Goal: Information Seeking & Learning: Compare options

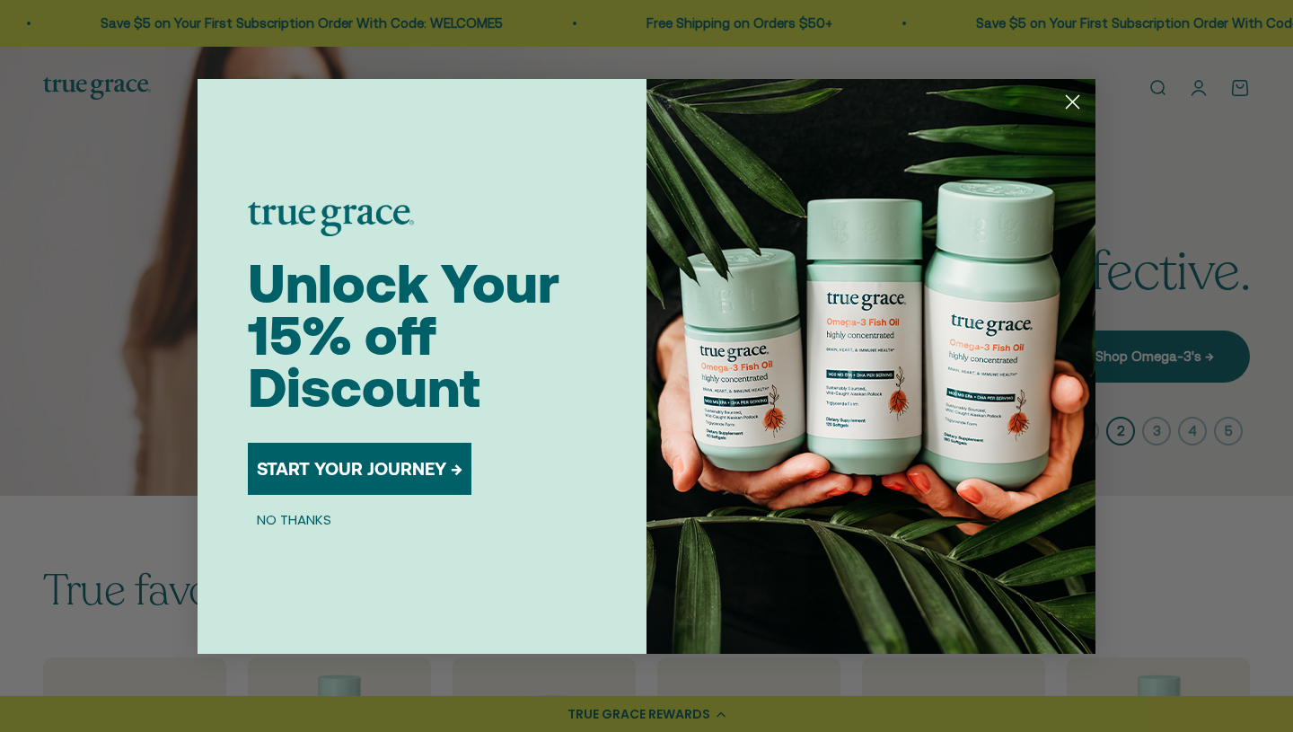
click at [1076, 100] on circle "Close dialog" at bounding box center [1073, 101] width 30 height 30
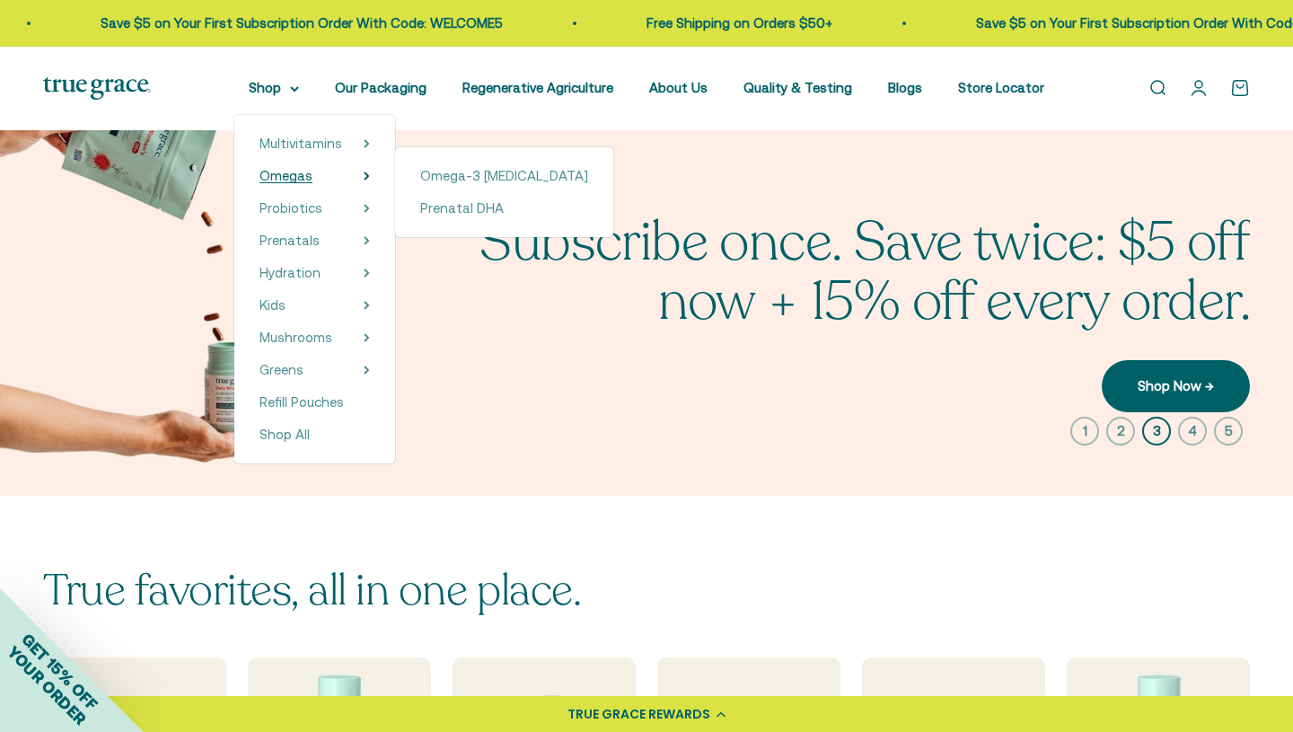
click at [294, 183] on link "Omegas" at bounding box center [286, 176] width 53 height 22
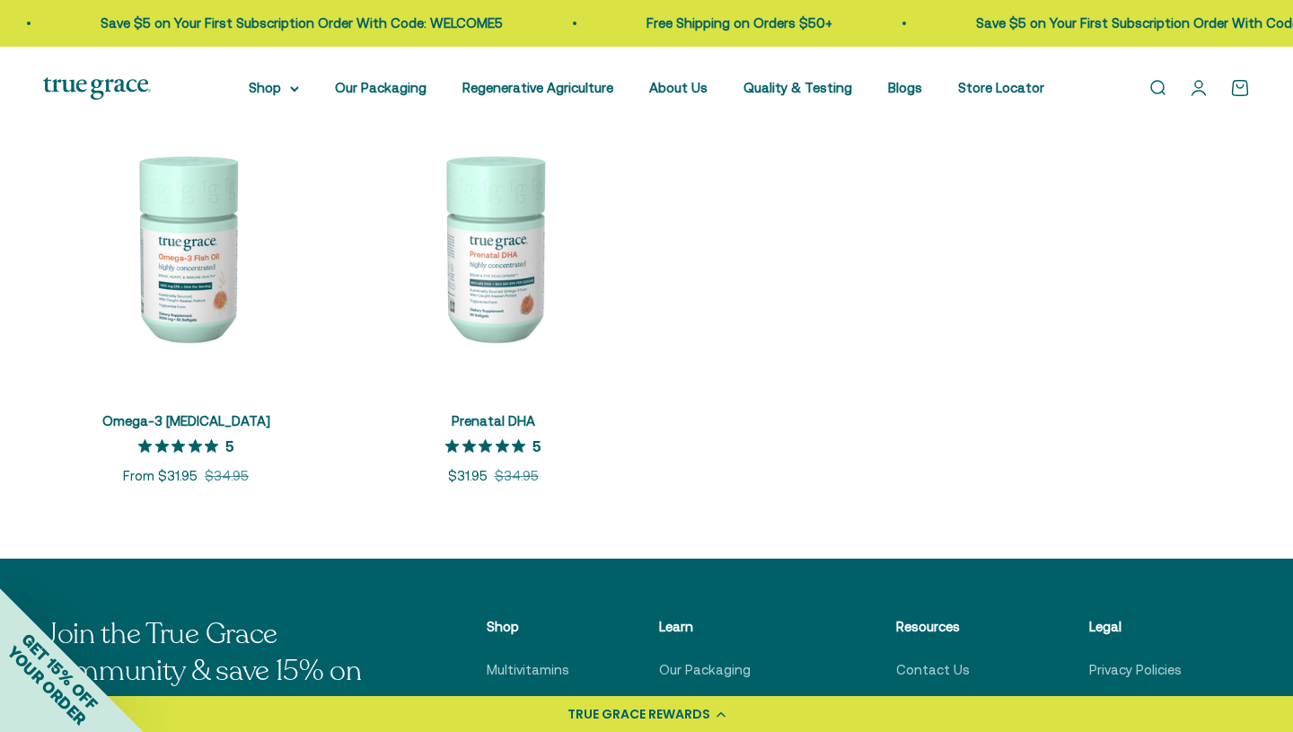
scroll to position [404, 0]
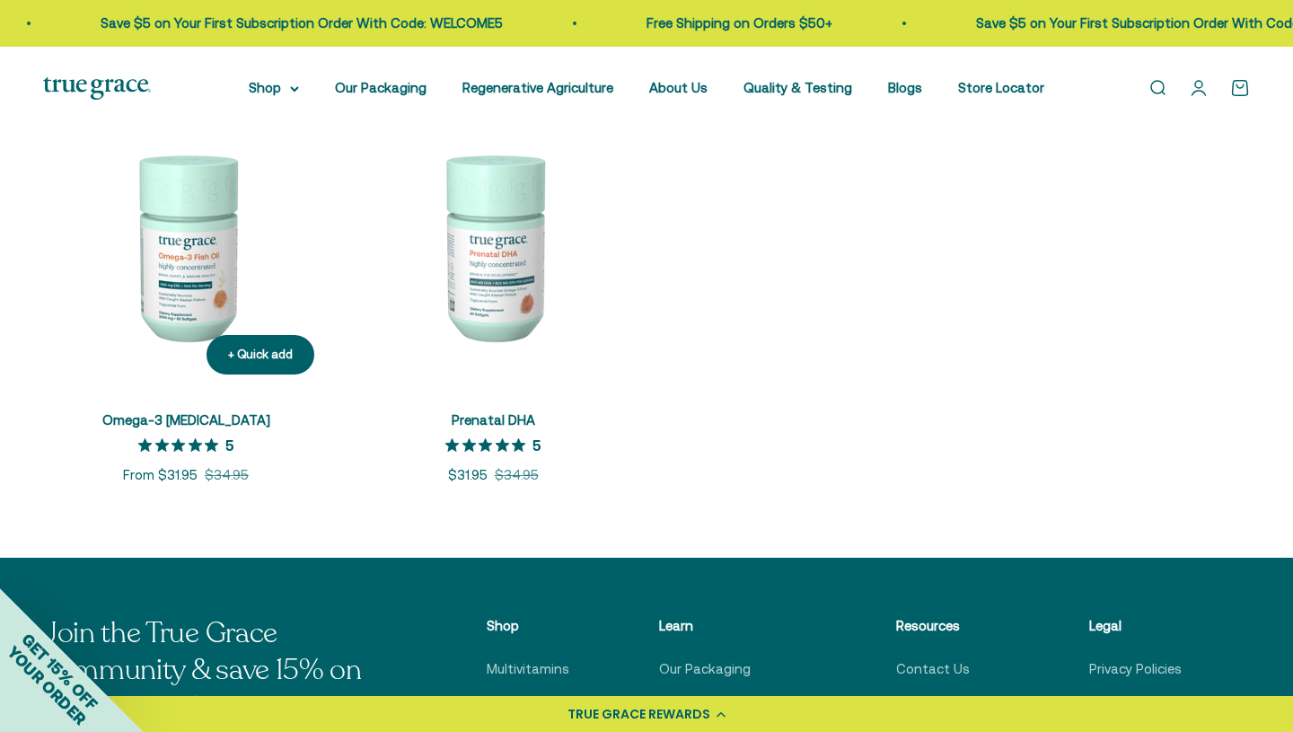
click at [188, 227] on img at bounding box center [186, 246] width 286 height 286
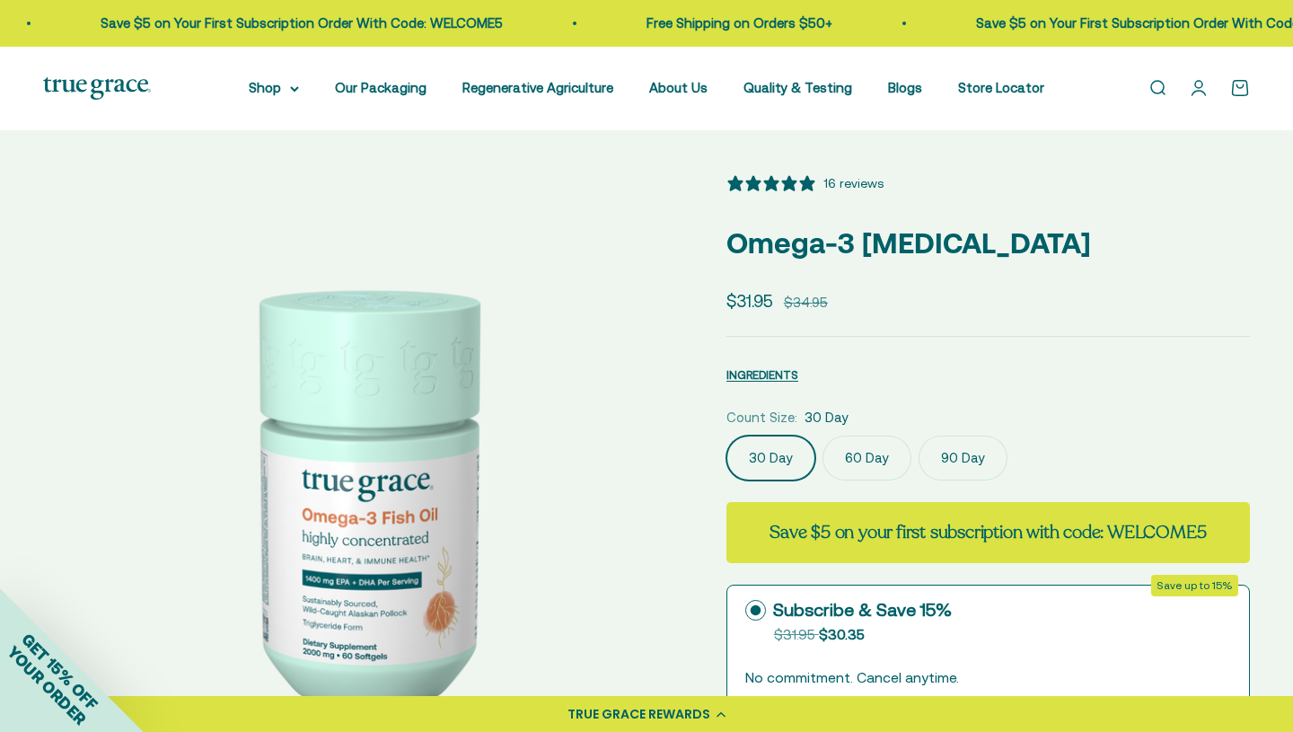
select select "3"
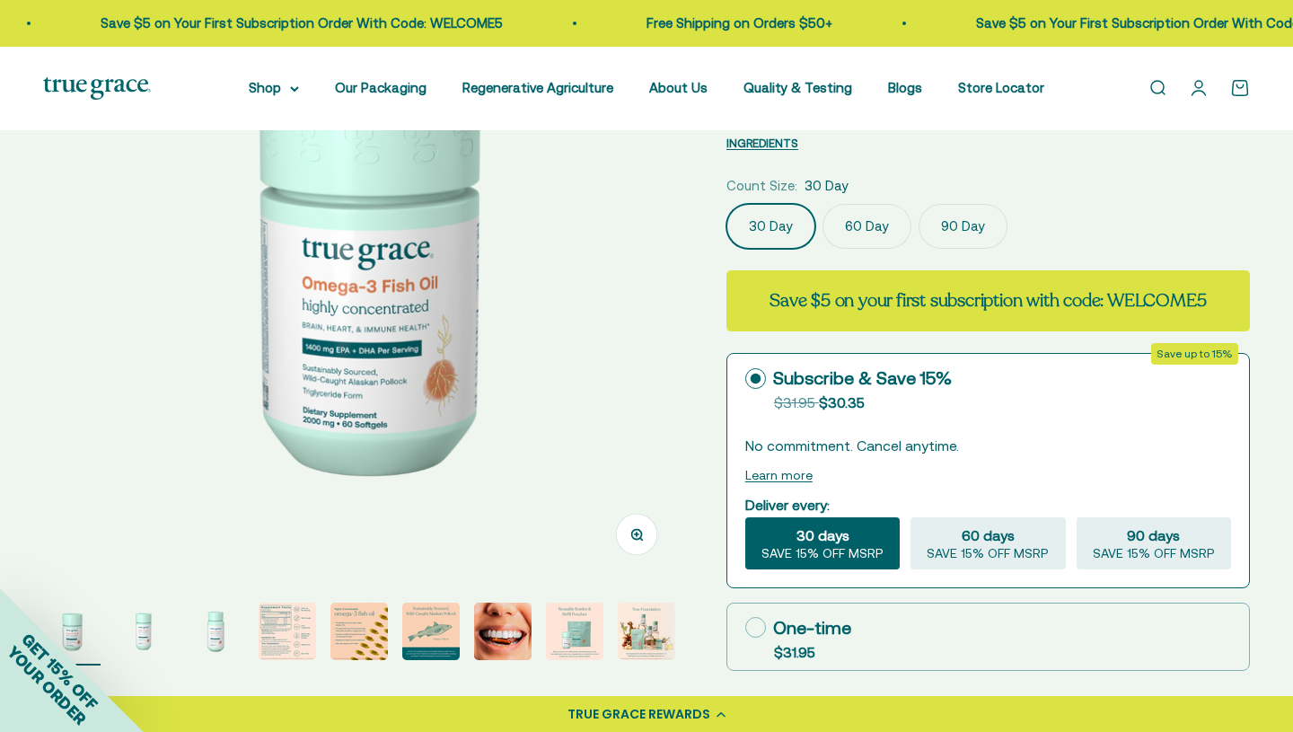
scroll to position [234, 0]
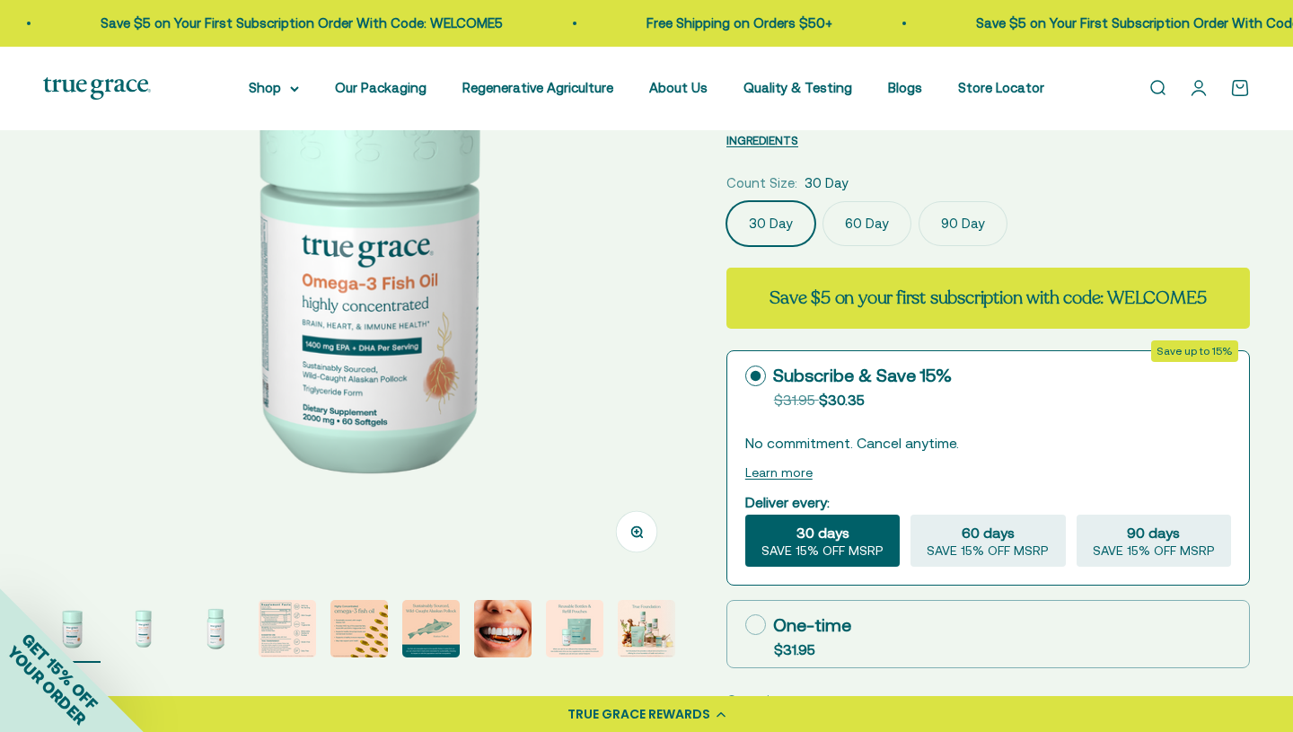
click at [458, 322] on img at bounding box center [363, 259] width 640 height 640
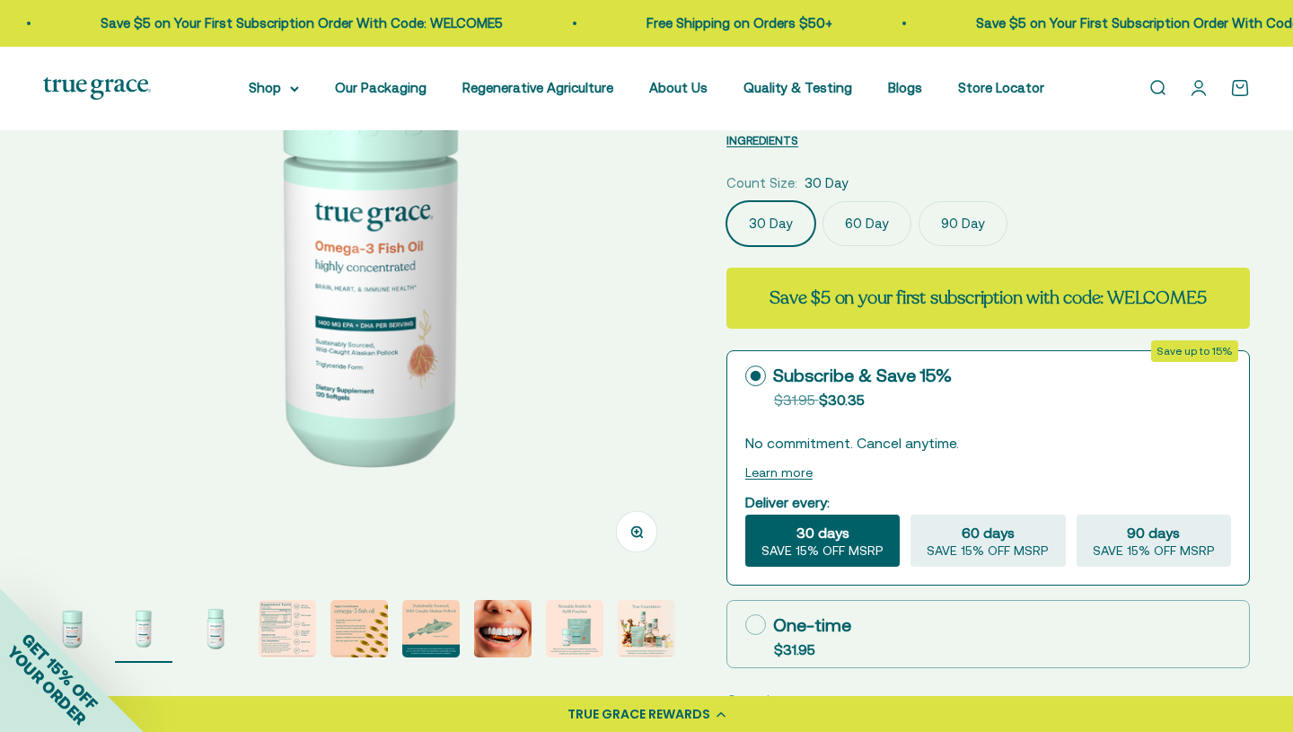
scroll to position [0, 661]
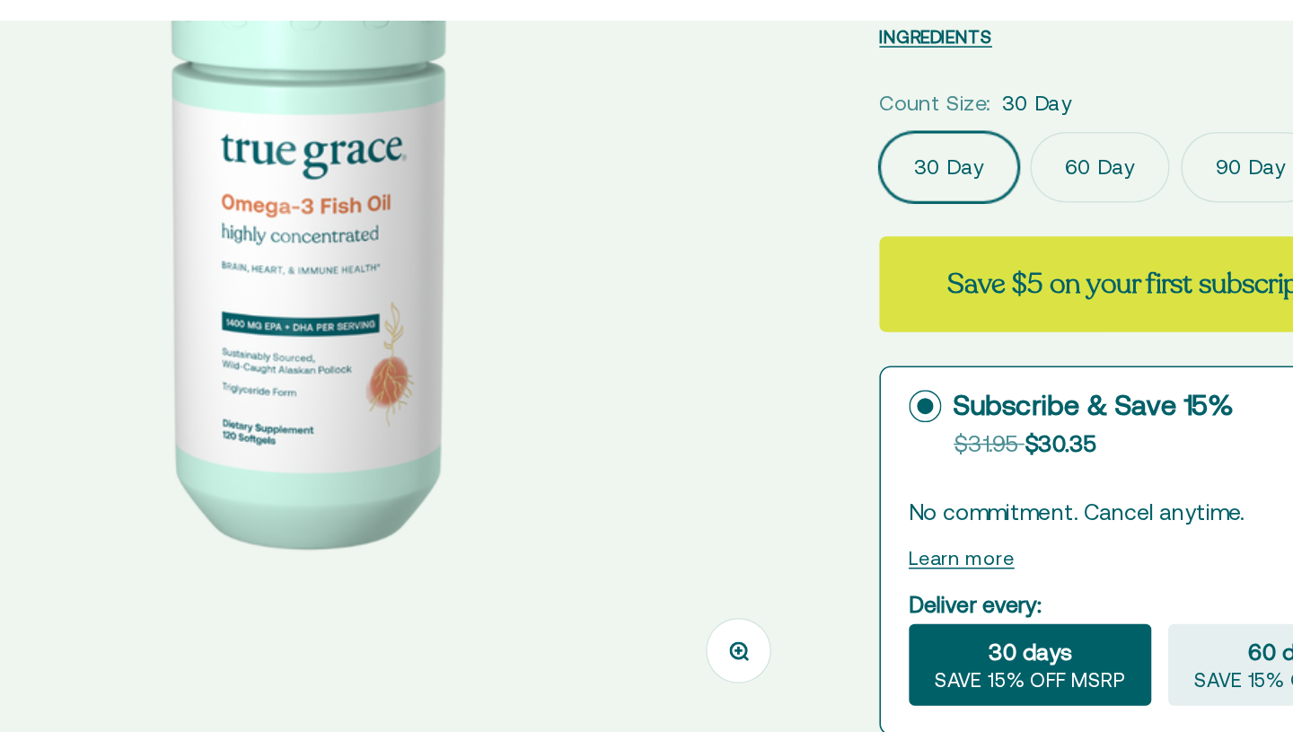
click at [458, 322] on img at bounding box center [364, 259] width 640 height 640
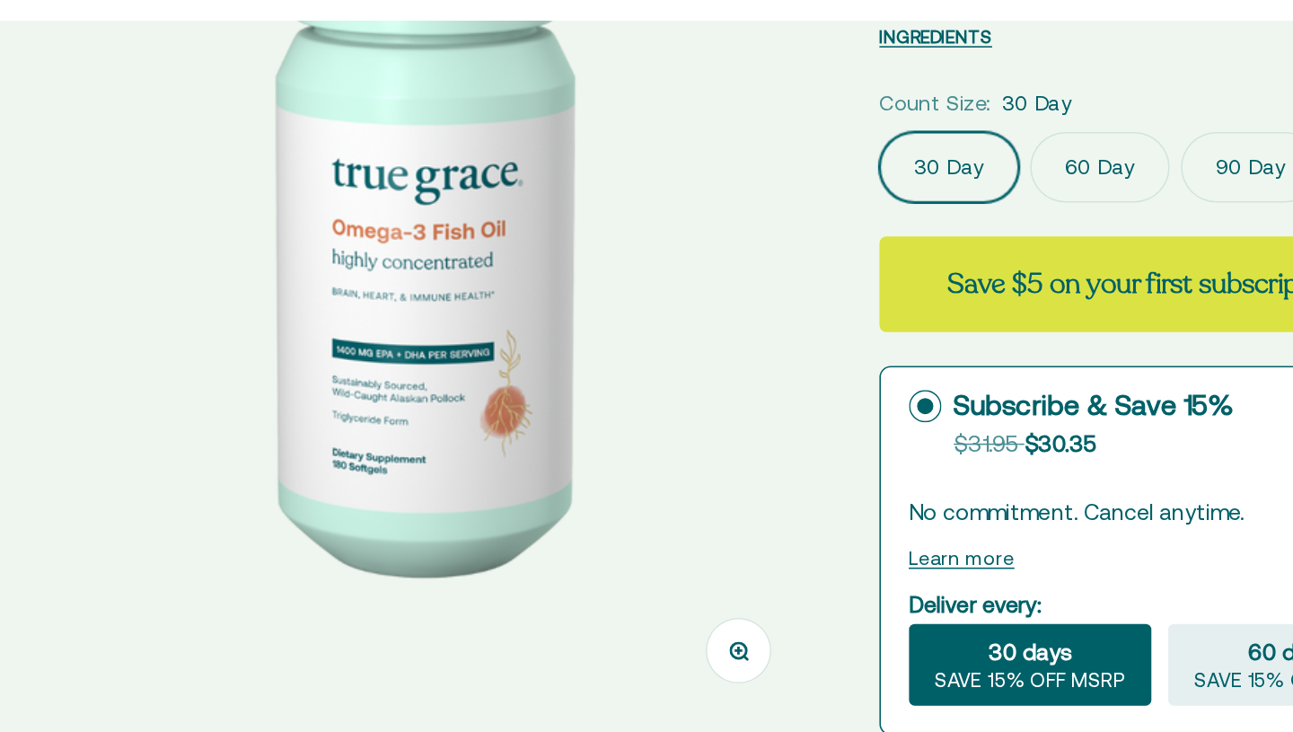
scroll to position [0, 1323]
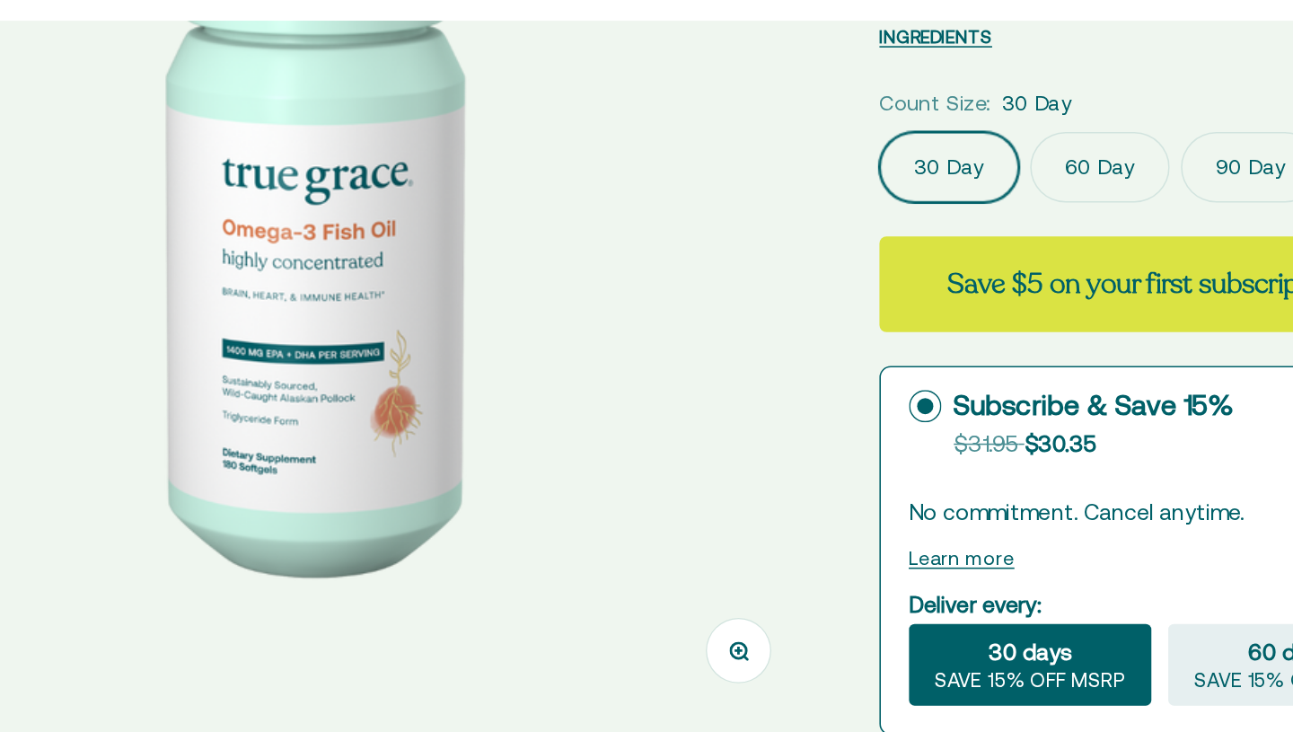
click at [458, 322] on img at bounding box center [364, 259] width 640 height 640
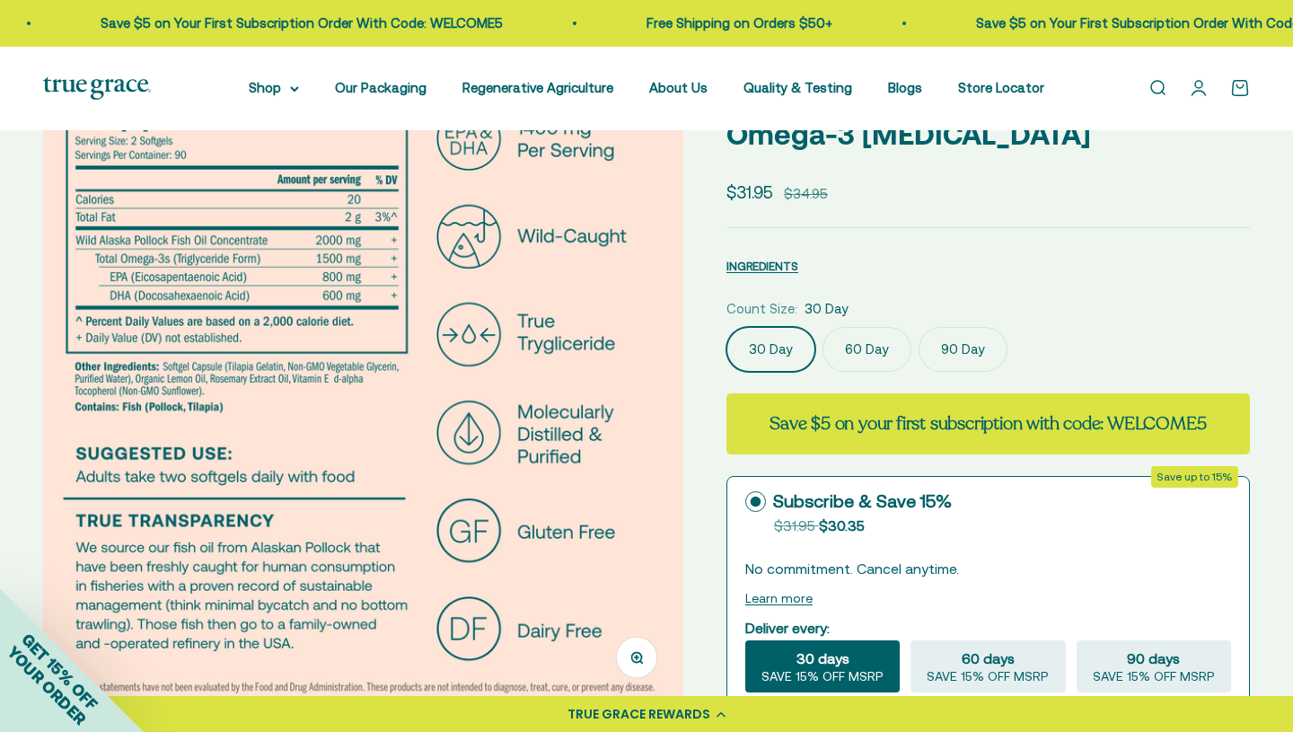
scroll to position [103, 0]
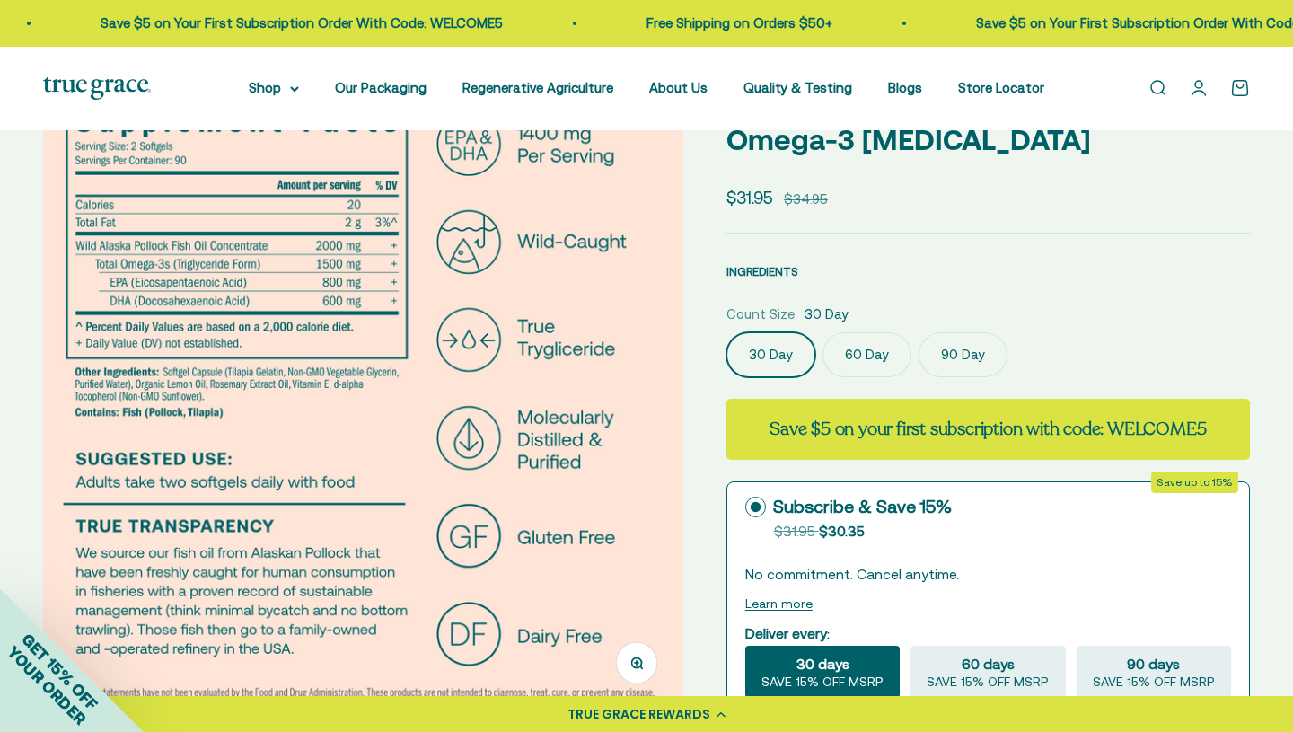
click at [999, 207] on div "Sale price $31.95 Regular price $34.95" at bounding box center [987, 197] width 523 height 27
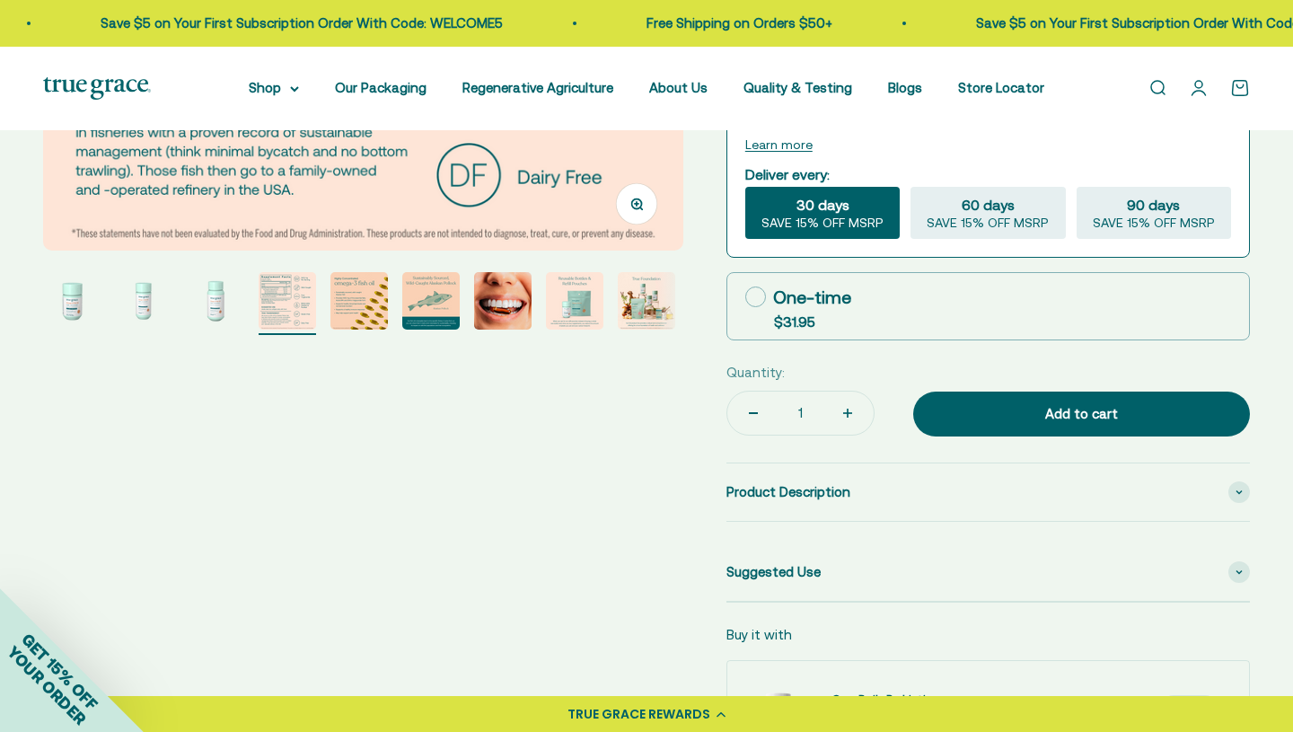
scroll to position [566, 0]
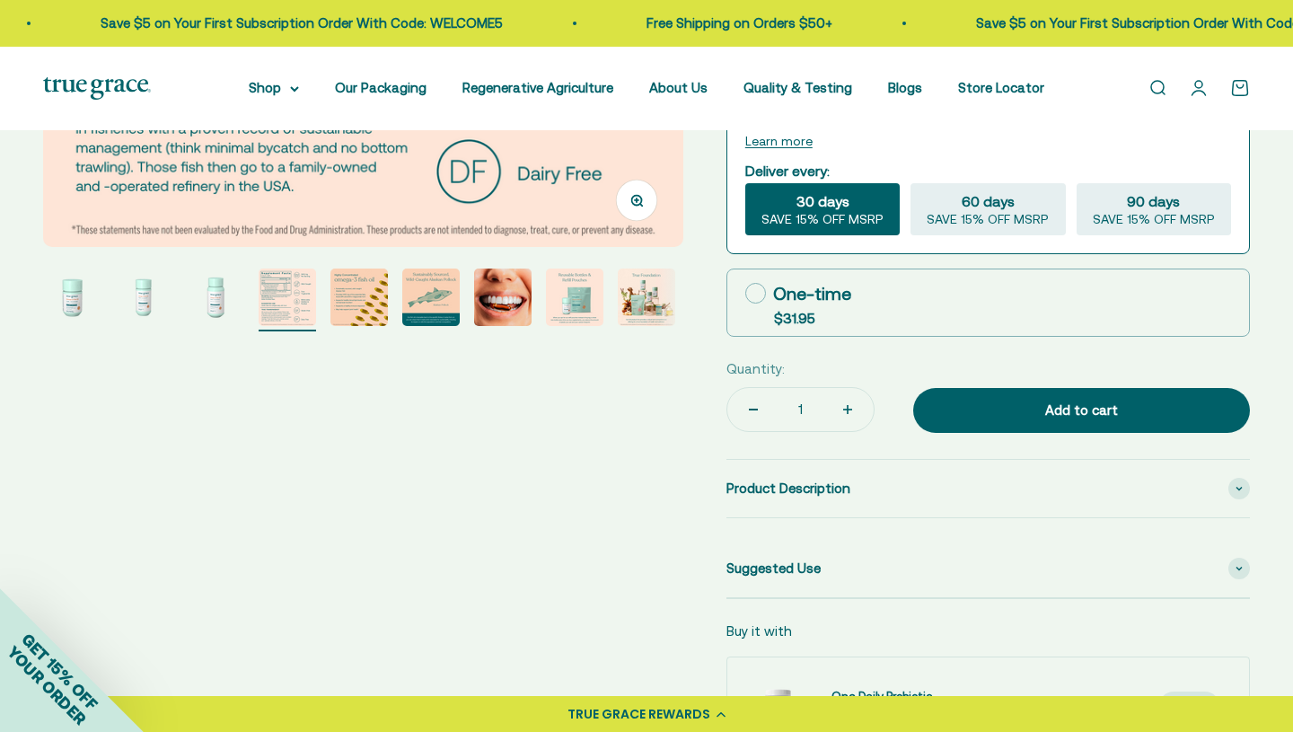
click at [353, 315] on img "Go to item 5" at bounding box center [358, 296] width 57 height 57
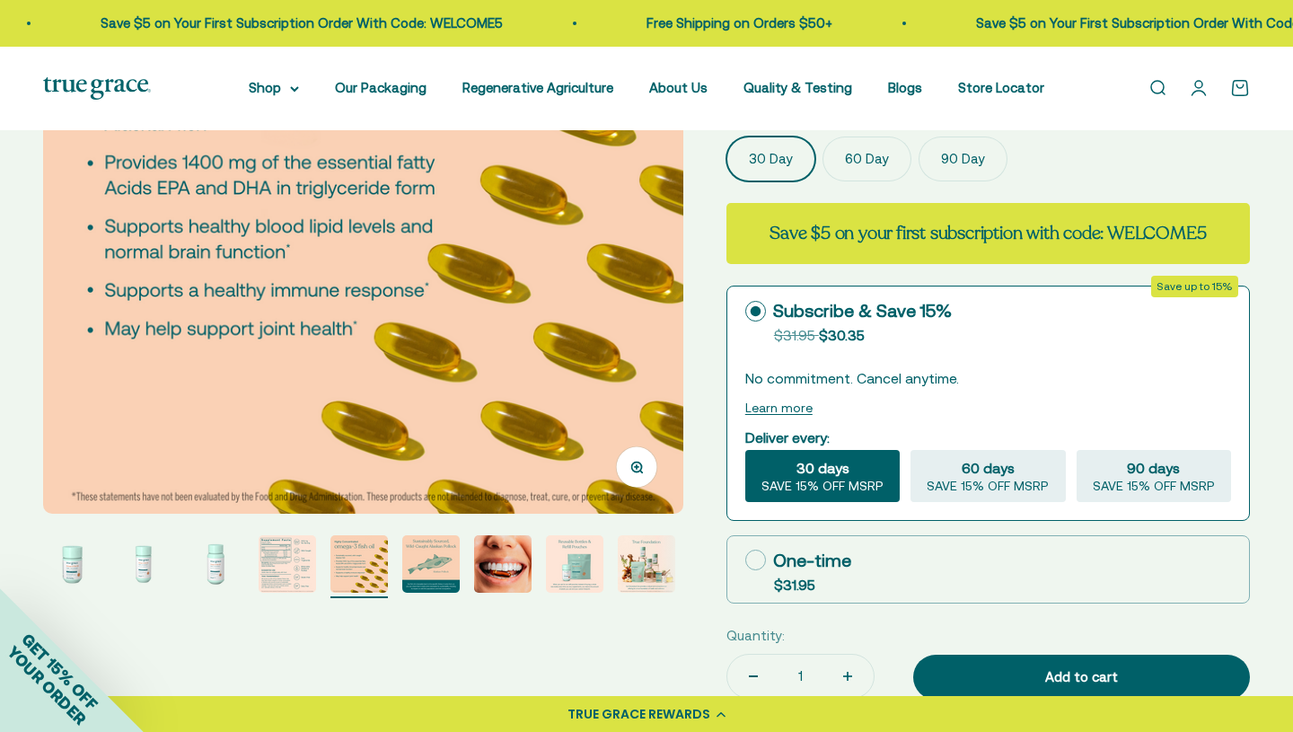
scroll to position [303, 0]
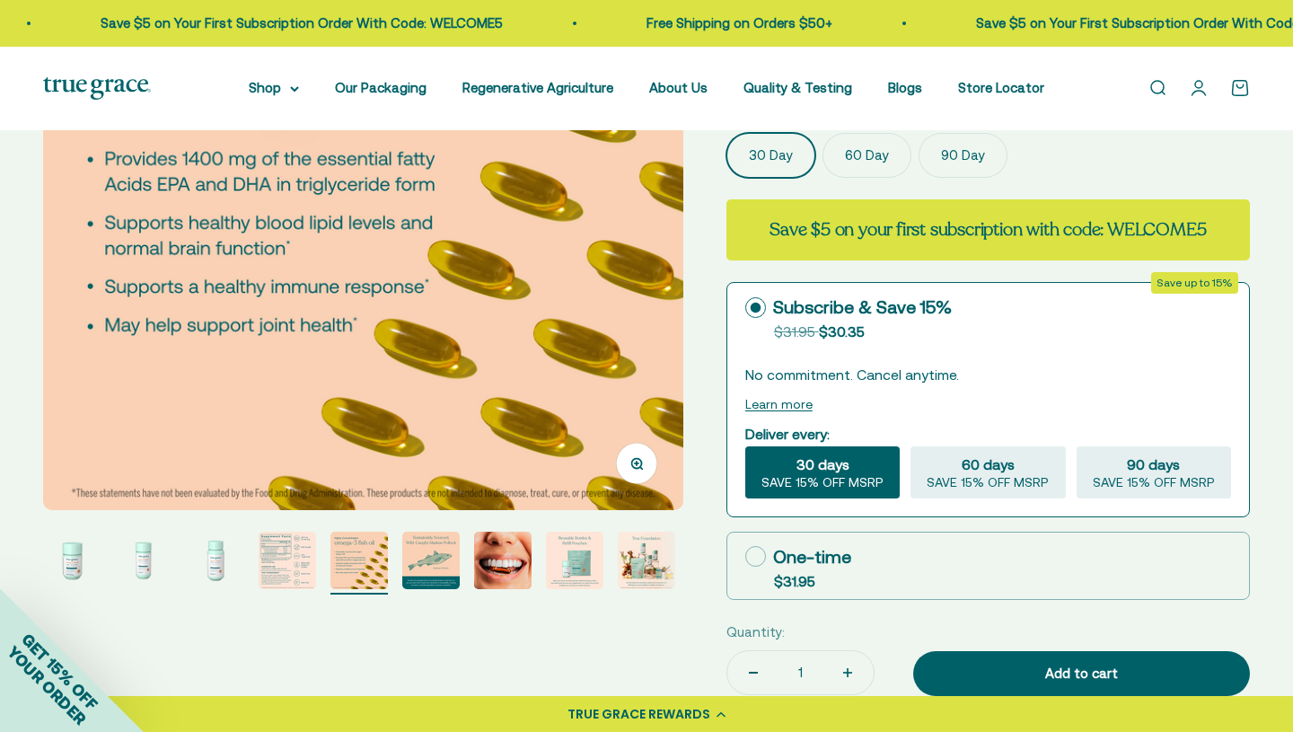
click at [427, 576] on img "Go to item 6" at bounding box center [430, 560] width 57 height 57
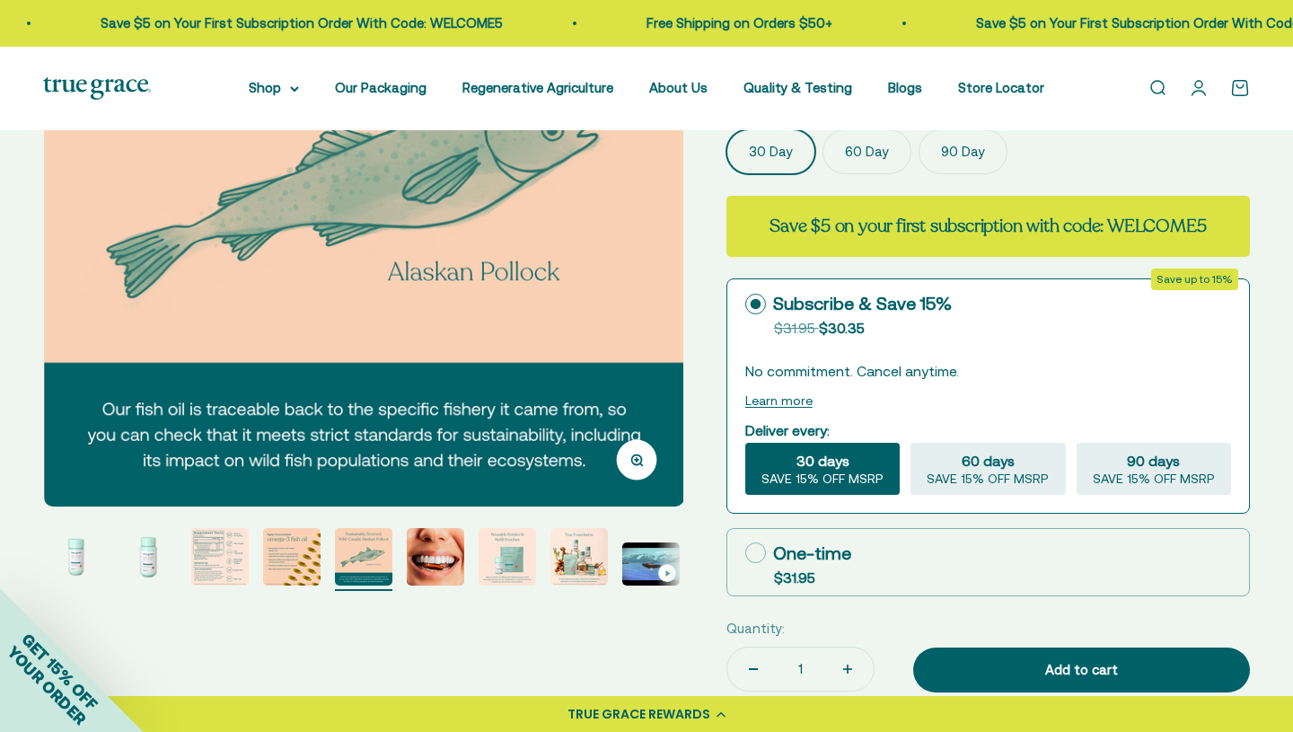
scroll to position [314, 0]
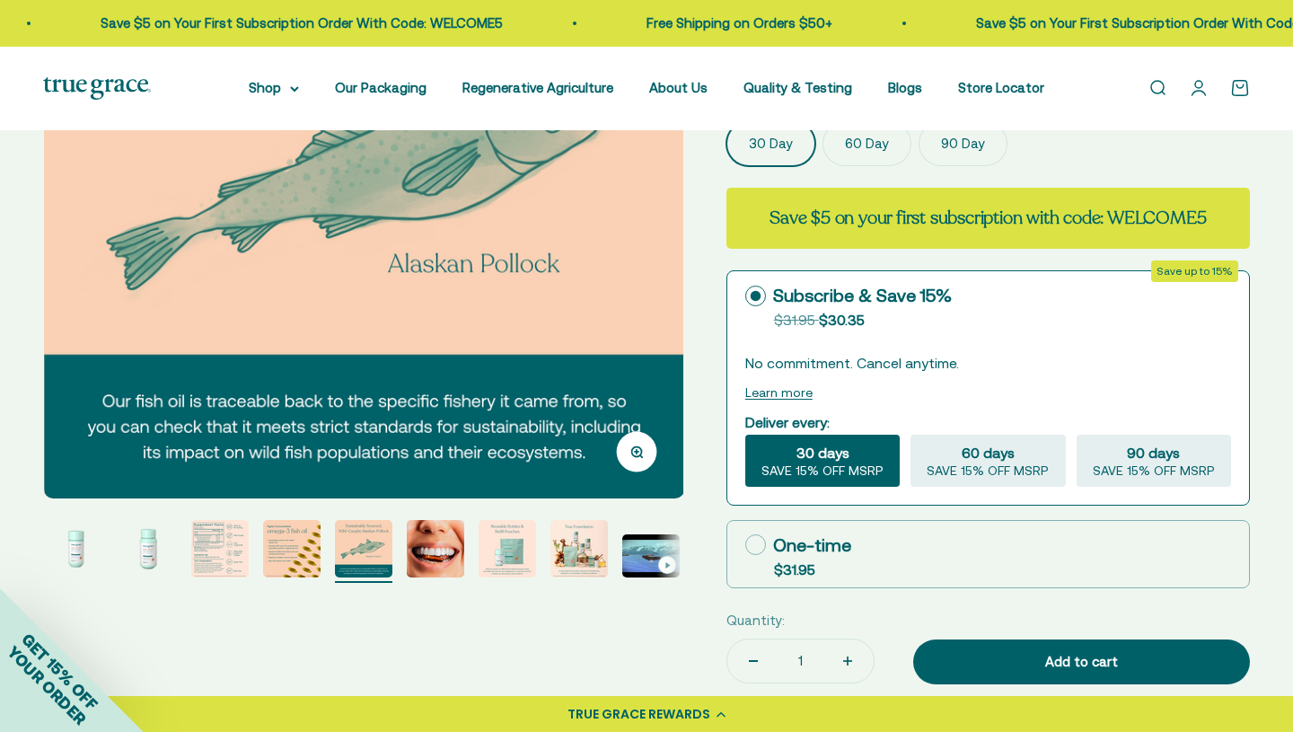
click at [580, 313] on img at bounding box center [364, 179] width 640 height 640
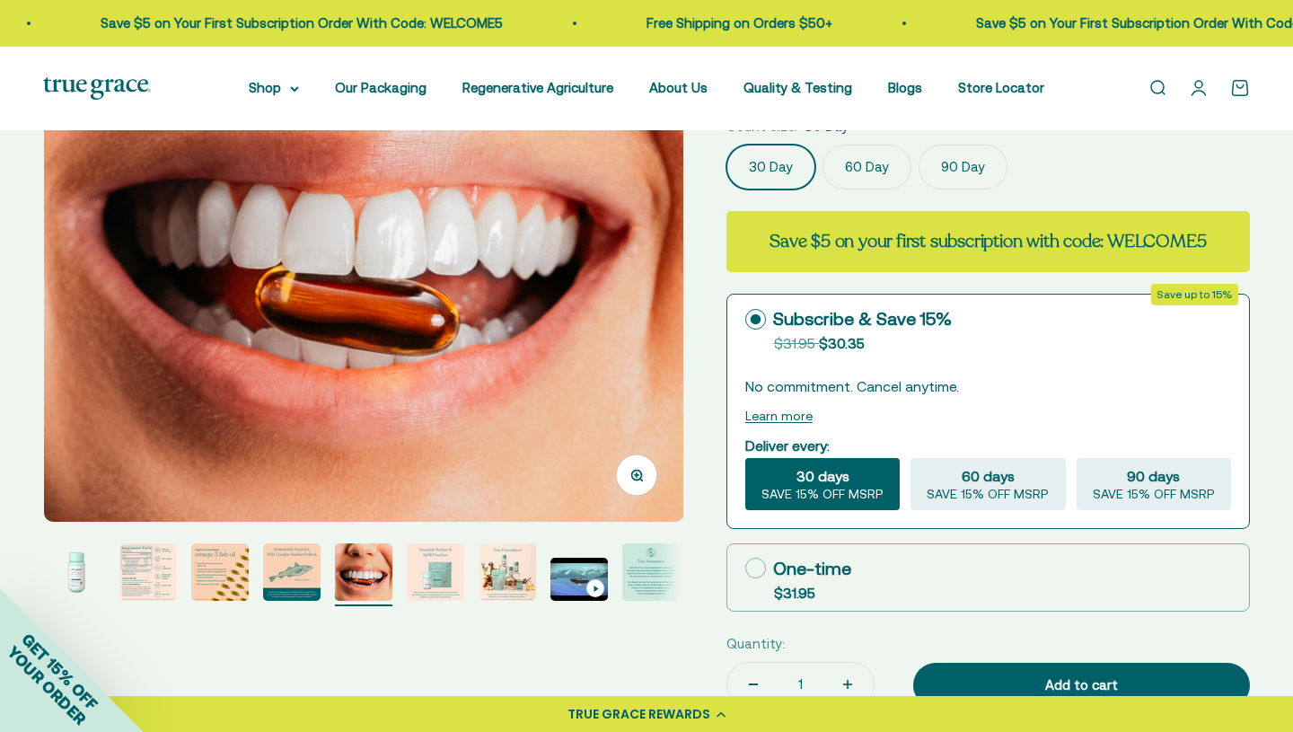
scroll to position [293, 0]
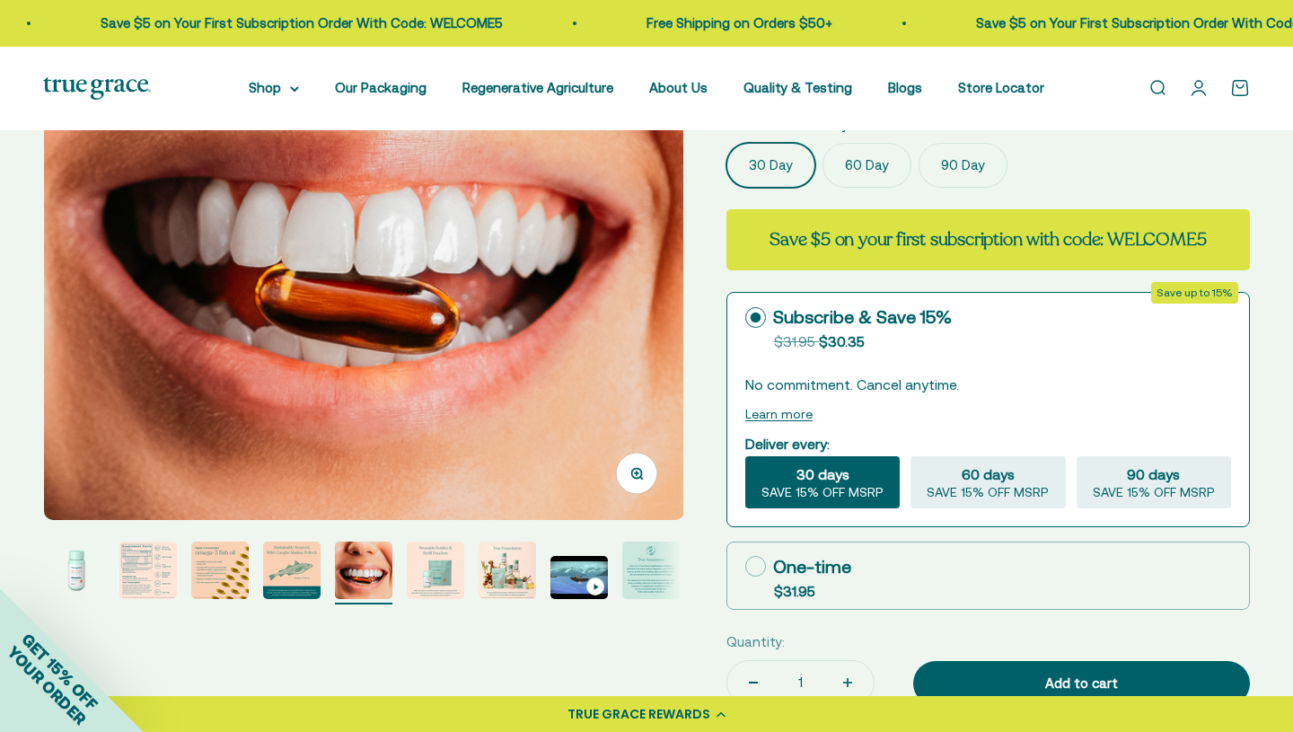
click at [526, 250] on img at bounding box center [364, 201] width 640 height 640
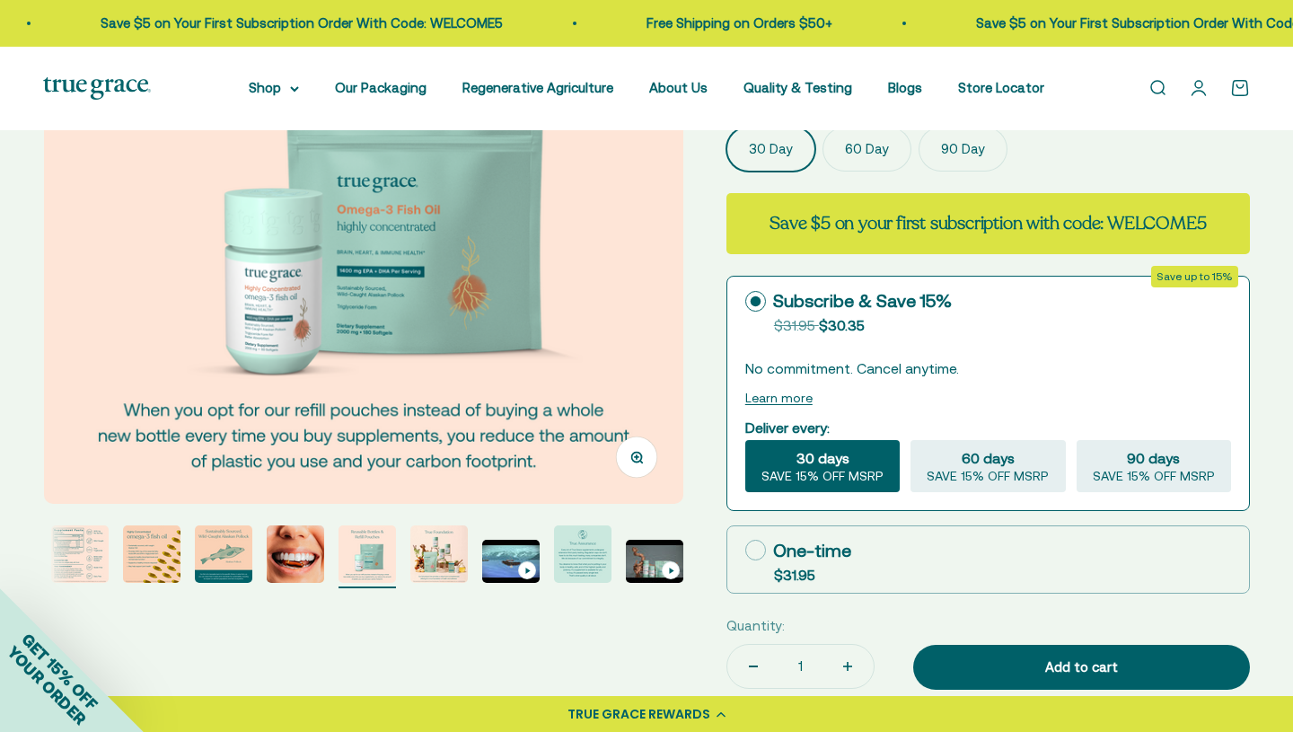
scroll to position [313, 0]
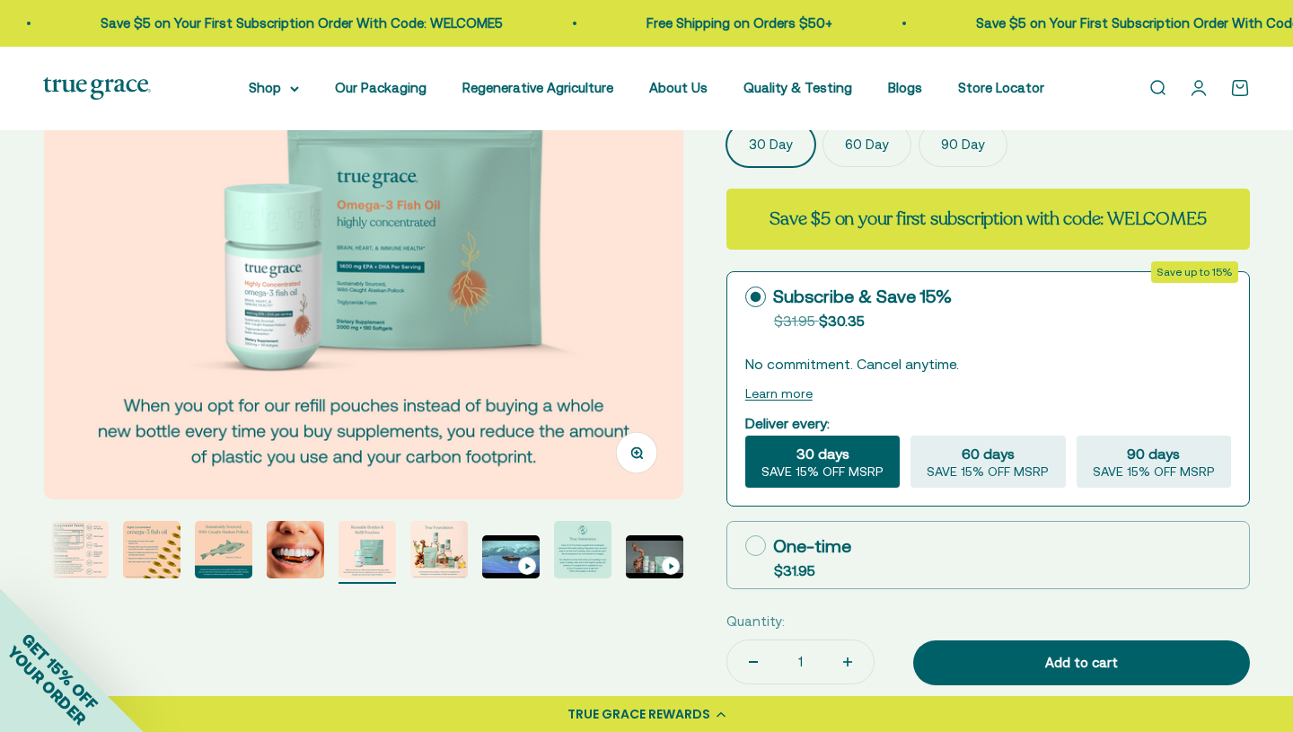
click at [573, 293] on img at bounding box center [364, 180] width 640 height 640
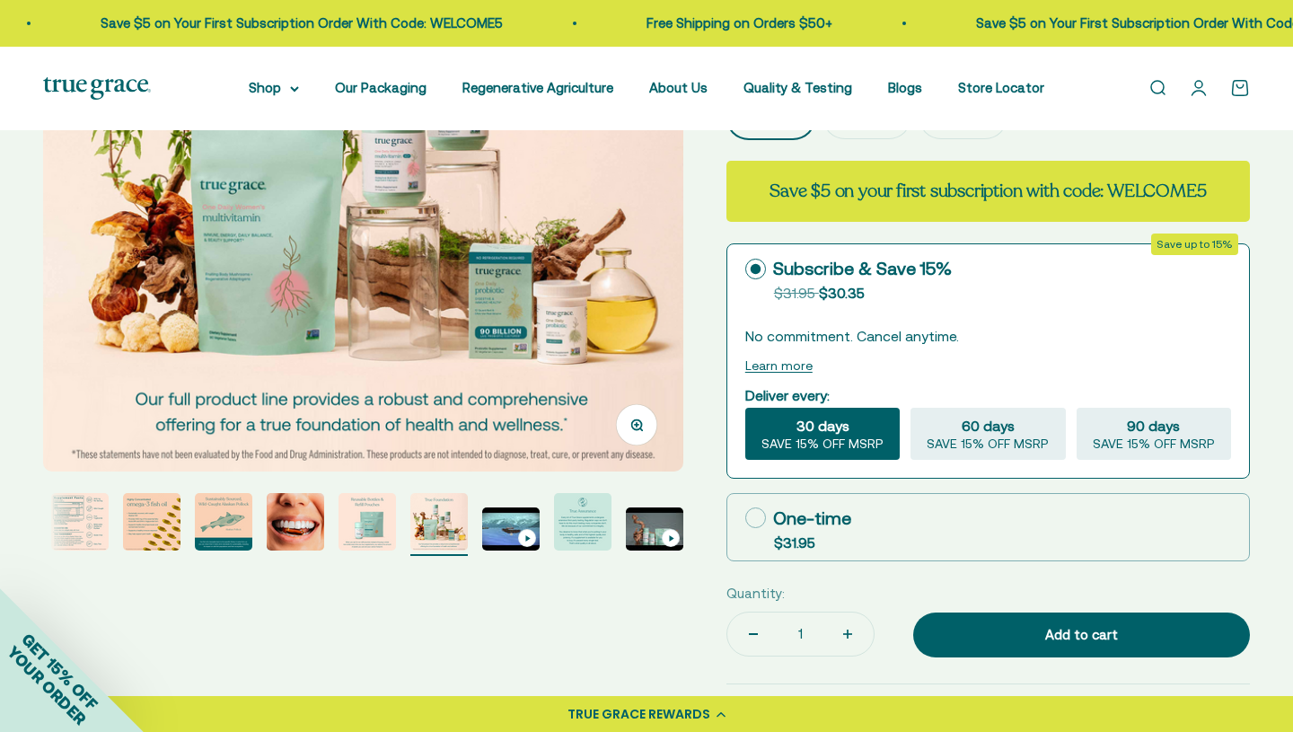
scroll to position [0, 0]
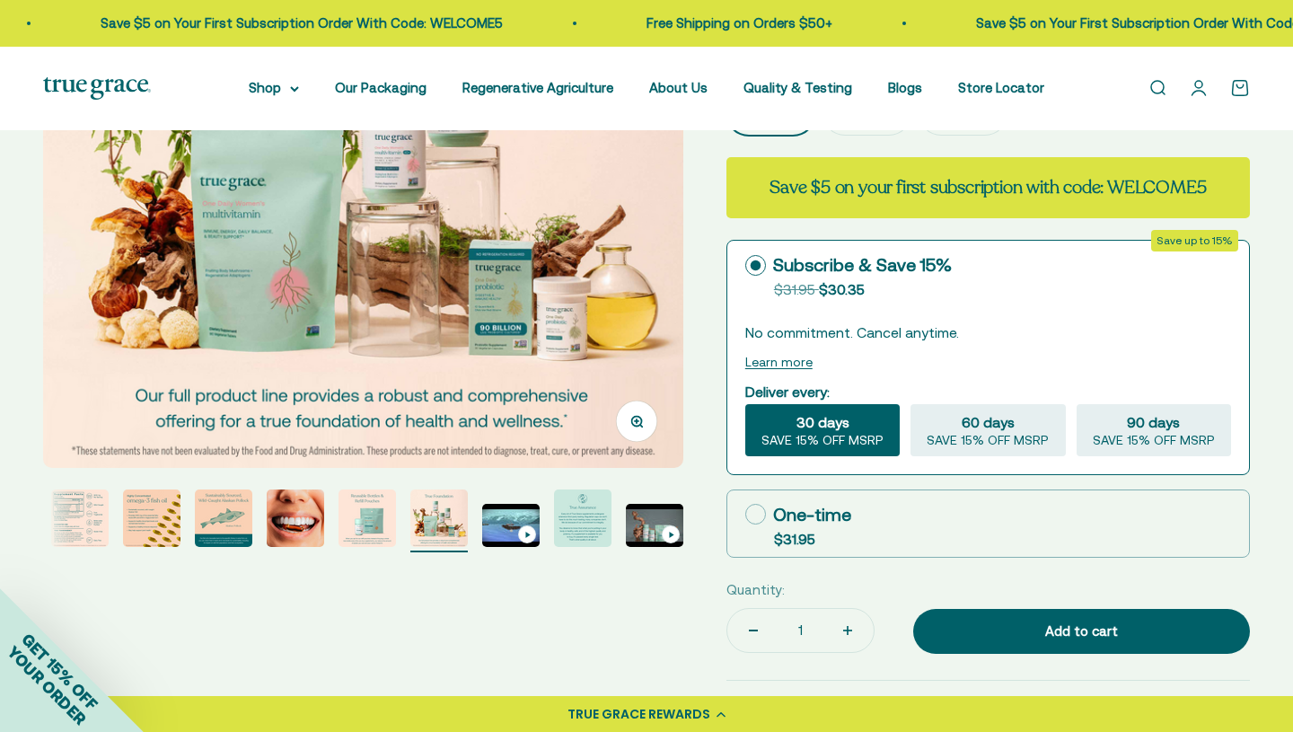
click at [582, 231] on img at bounding box center [363, 148] width 640 height 640
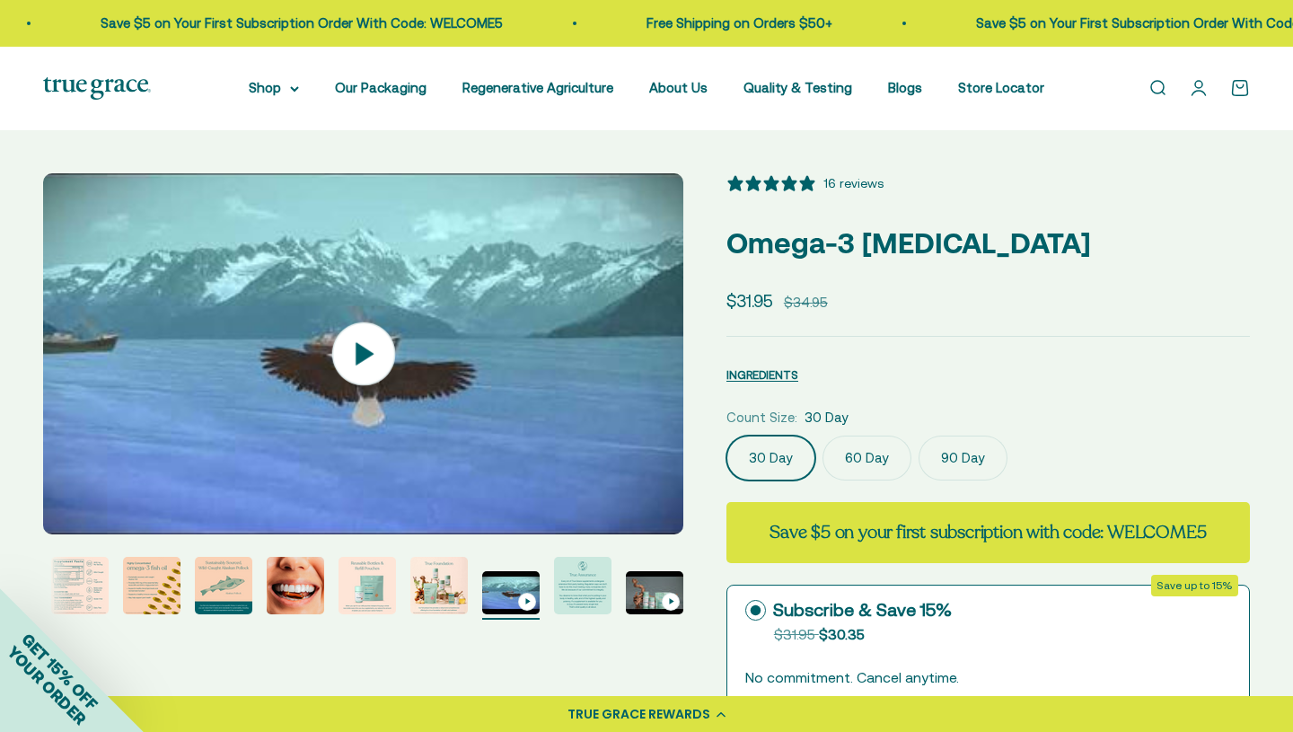
click at [374, 327] on icon at bounding box center [362, 353] width 63 height 63
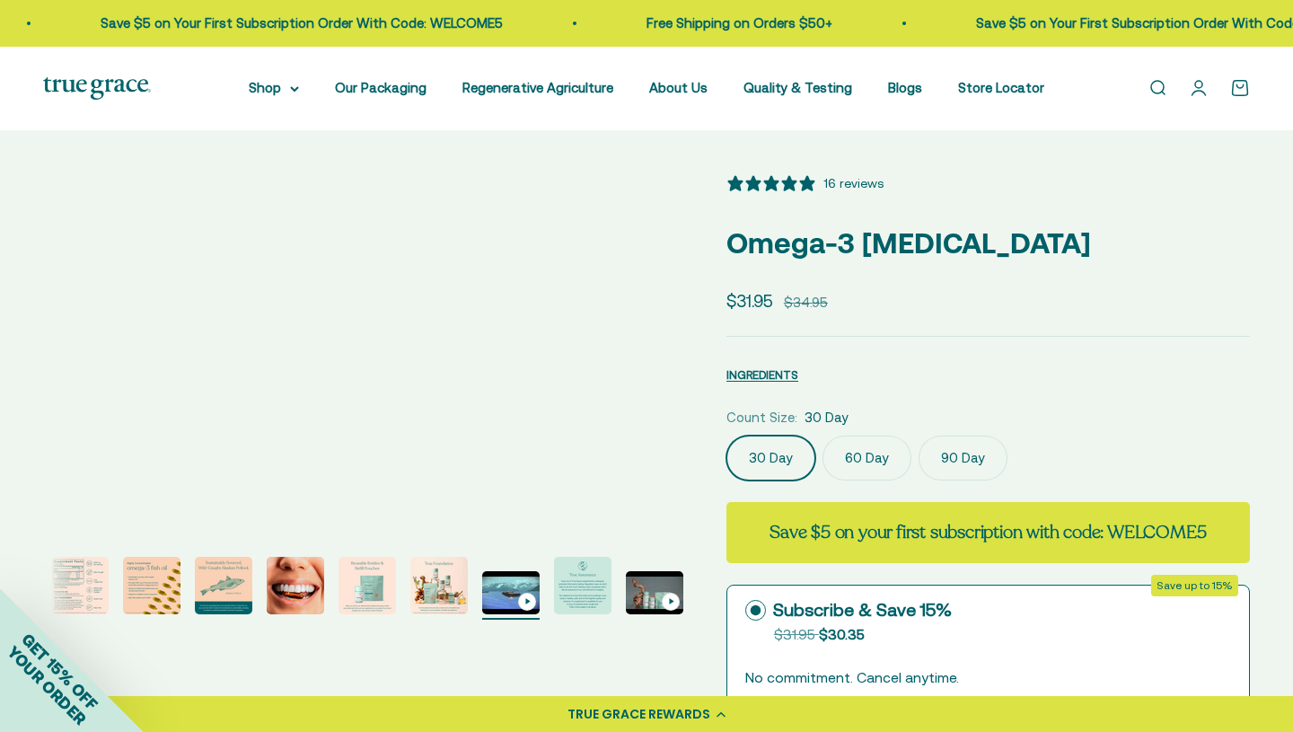
click at [868, 178] on div "16 reviews" at bounding box center [853, 183] width 60 height 20
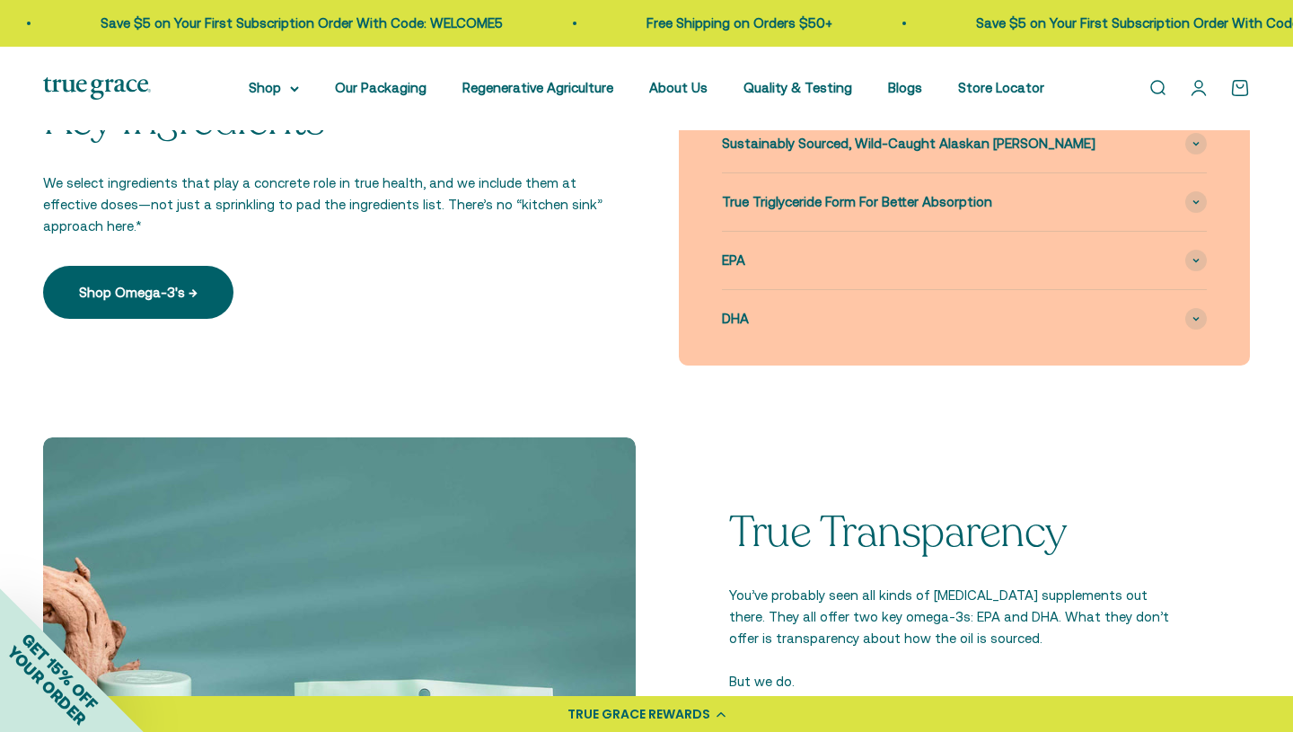
scroll to position [1618, 0]
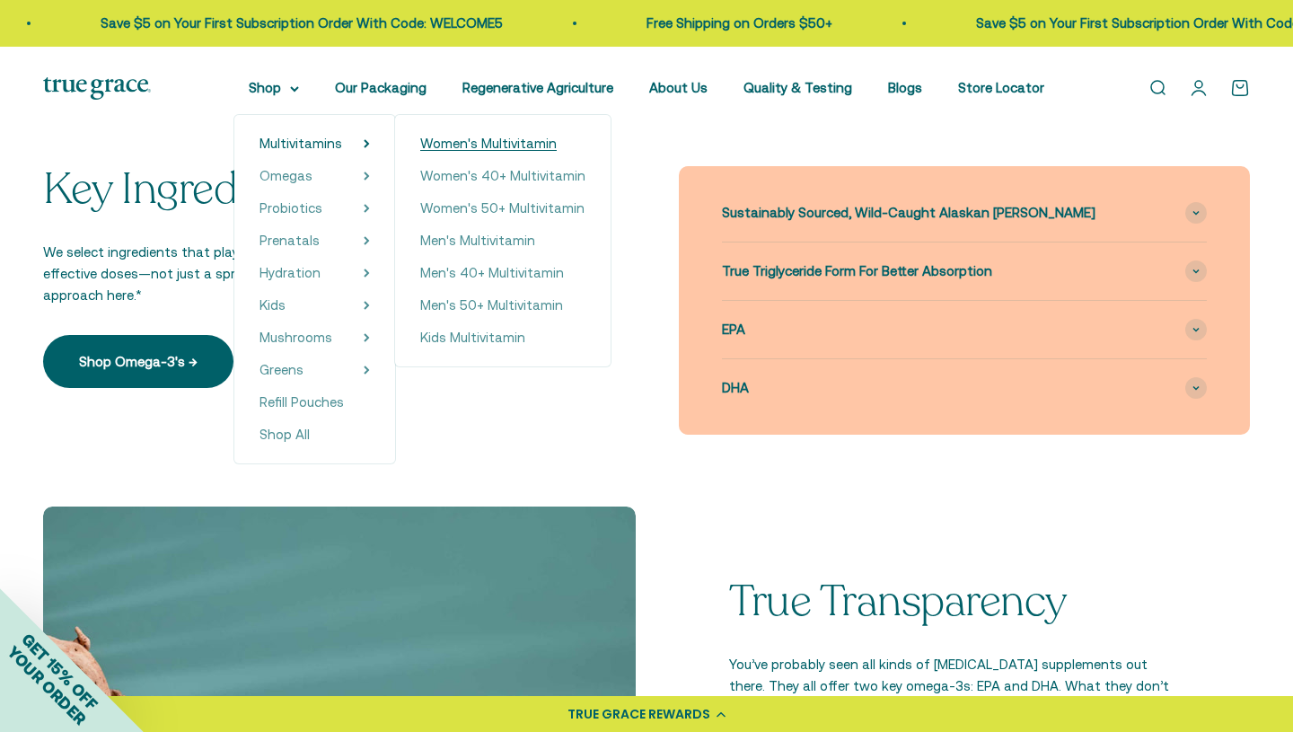
click at [478, 146] on span "Women's Multivitamin" at bounding box center [488, 143] width 136 height 15
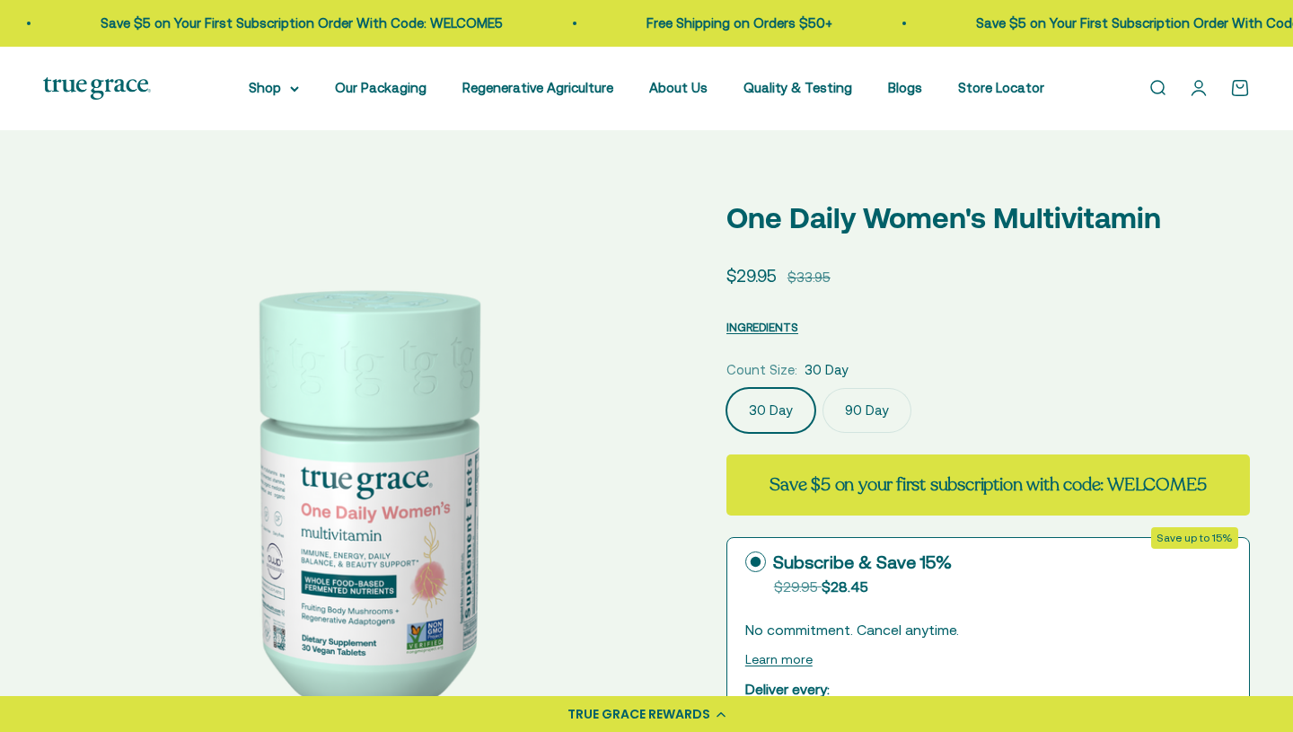
scroll to position [418, 0]
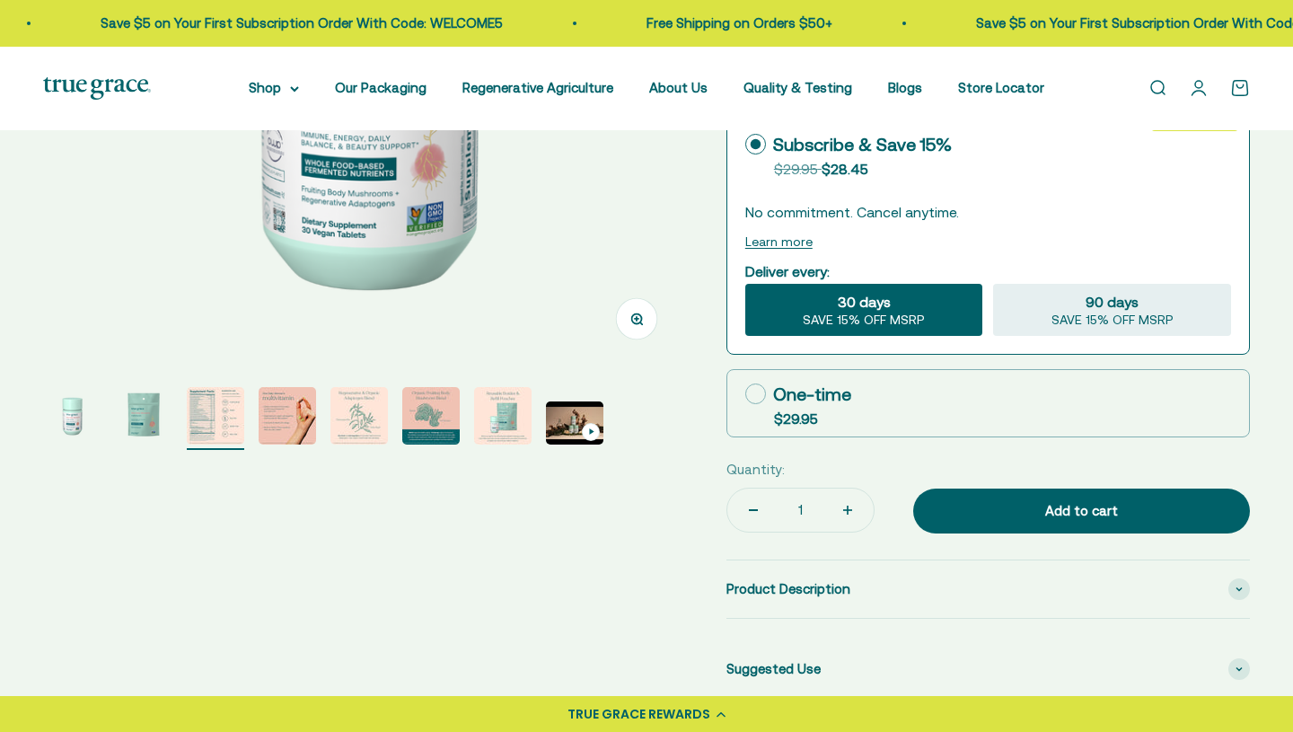
select select "3"
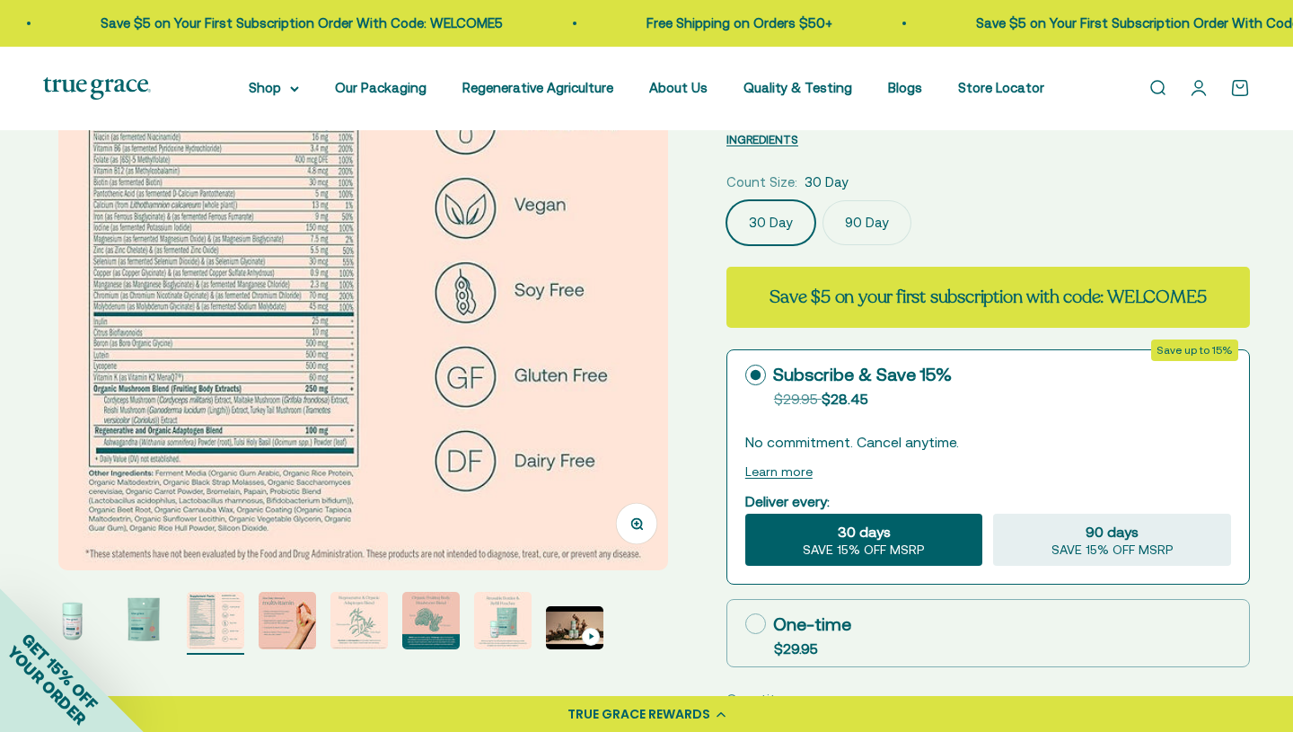
scroll to position [62, 0]
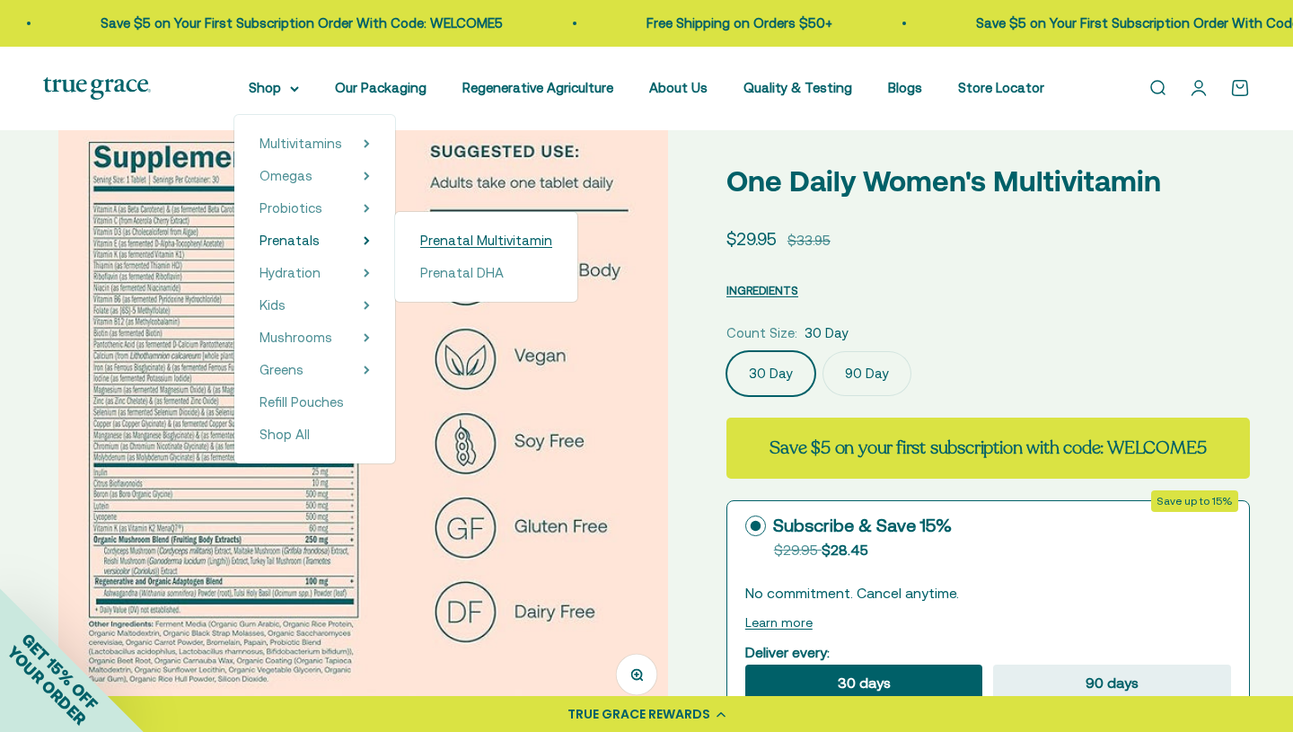
click at [453, 244] on span "Prenatal Multivitamin" at bounding box center [486, 240] width 132 height 15
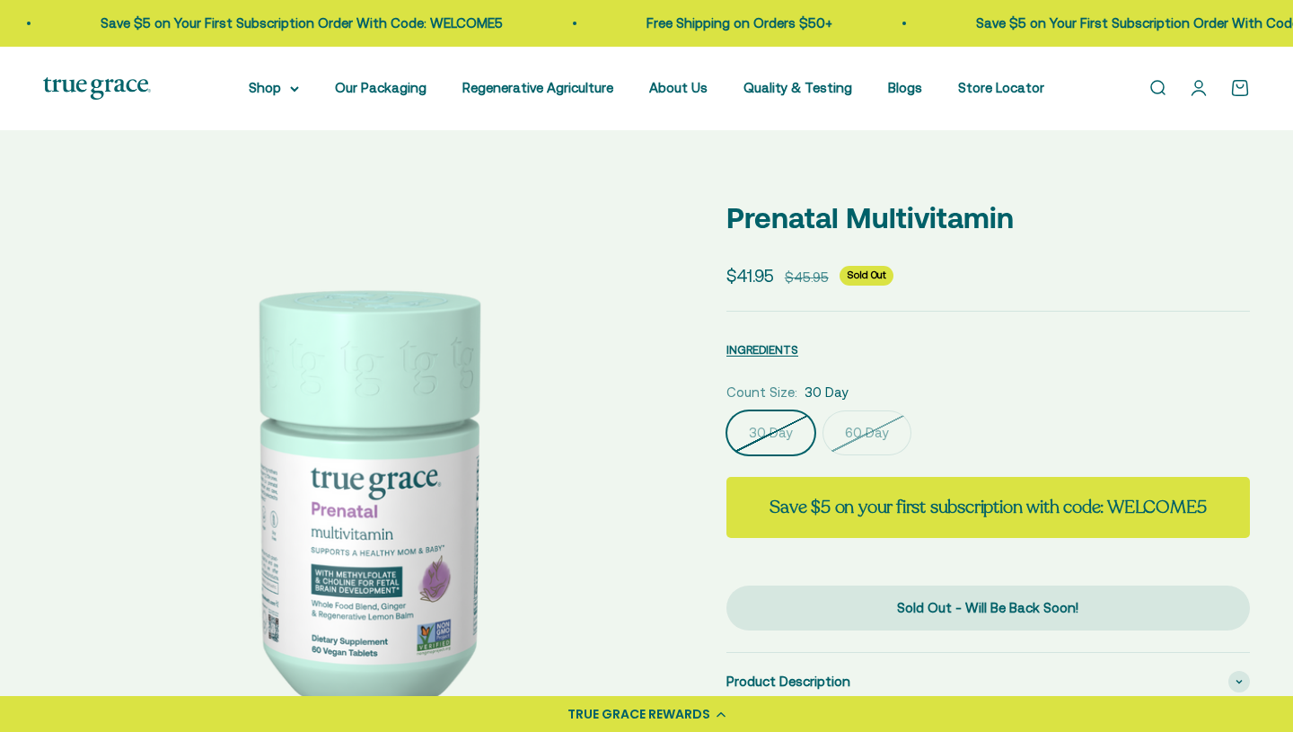
scroll to position [3, 0]
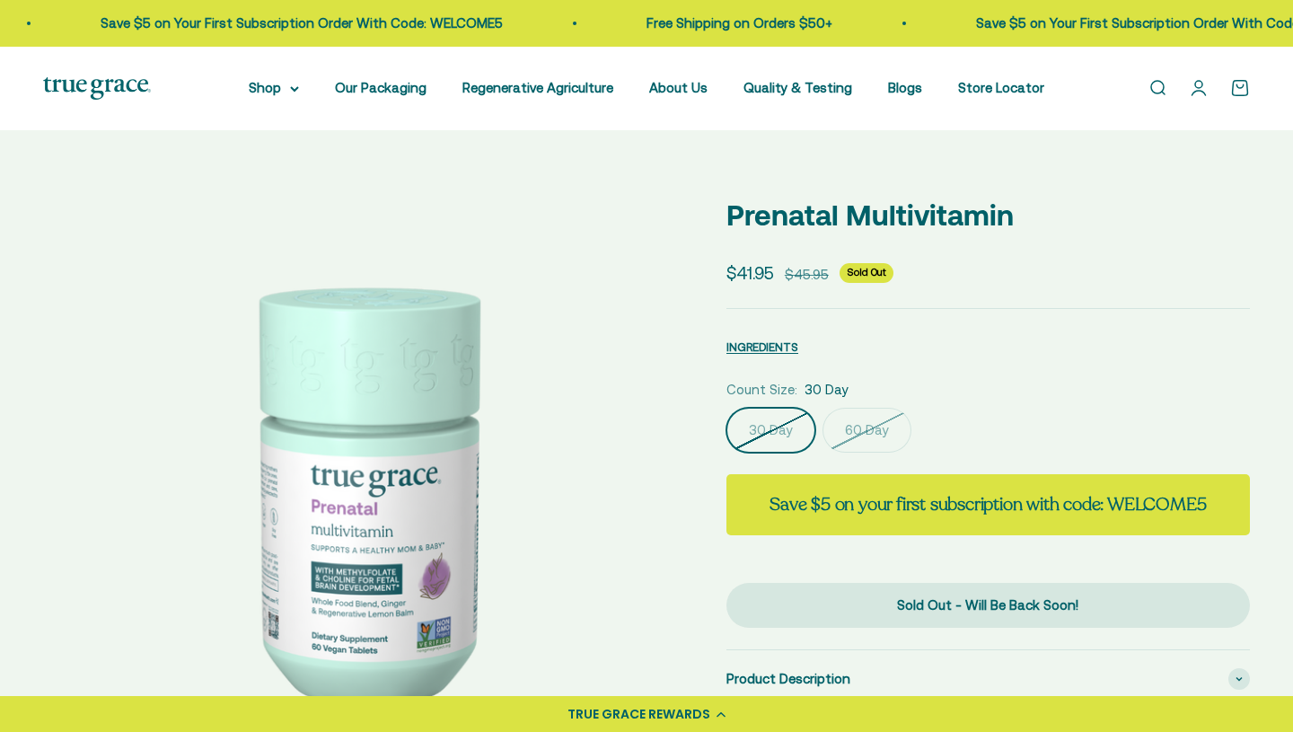
select select "3"
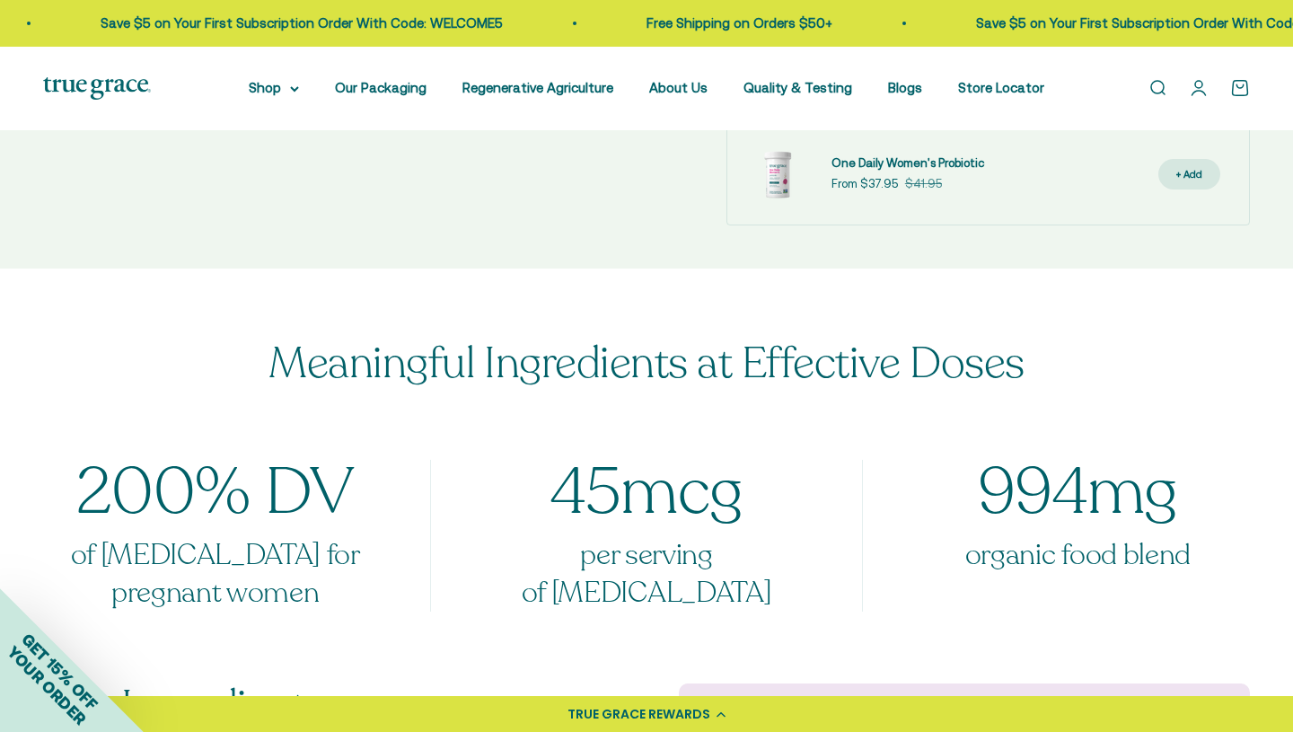
scroll to position [0, 0]
